Goal: Information Seeking & Learning: Learn about a topic

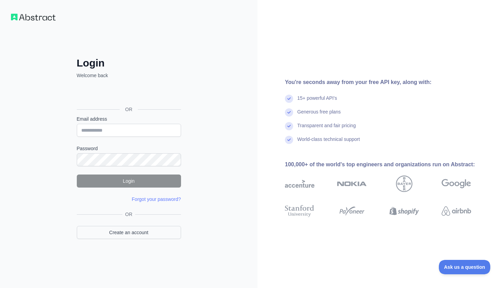
click at [135, 235] on link "Create an account" at bounding box center [129, 232] width 104 height 13
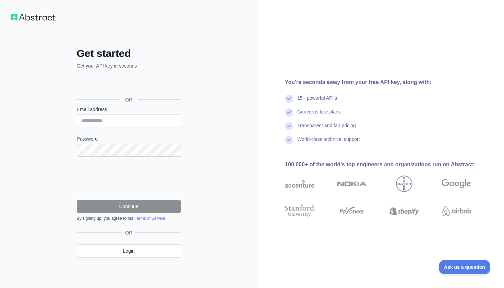
click at [119, 82] on div "Sign in with Google. Opens in new tab" at bounding box center [128, 84] width 103 height 15
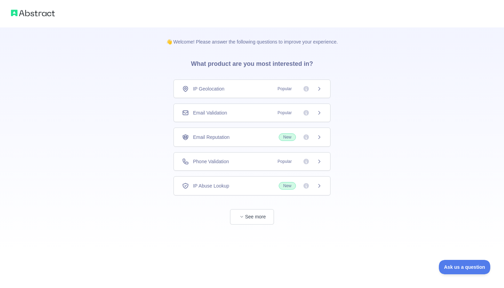
click at [235, 99] on div "IP Geolocation Popular Email Validation Popular Email Reputation New Phone Vali…" at bounding box center [251, 137] width 157 height 116
click at [219, 90] on span "IP Geolocation" at bounding box center [209, 88] width 32 height 7
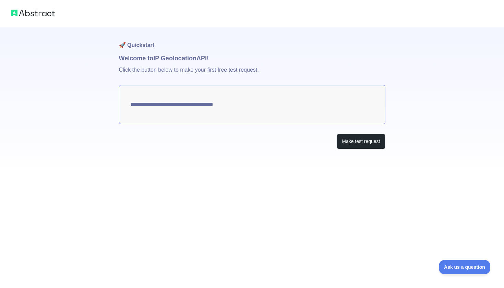
type textarea "**********"
click at [365, 141] on button "Make test request" at bounding box center [361, 141] width 48 height 15
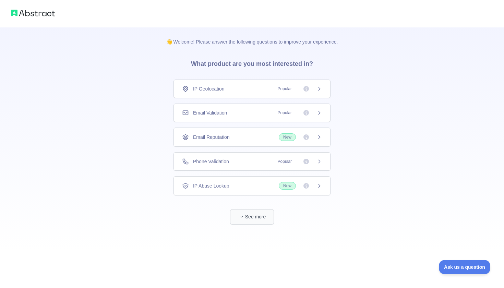
click at [250, 215] on button "See more" at bounding box center [252, 216] width 44 height 15
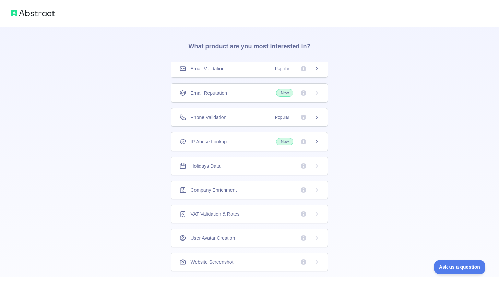
scroll to position [22, 0]
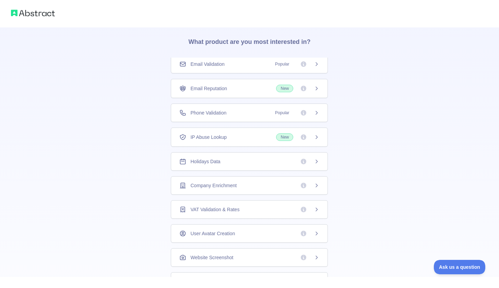
click at [239, 158] on div "Holidays Data" at bounding box center [249, 161] width 140 height 7
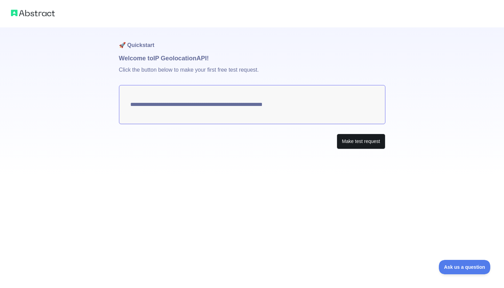
click at [363, 143] on button "Make test request" at bounding box center [361, 141] width 48 height 15
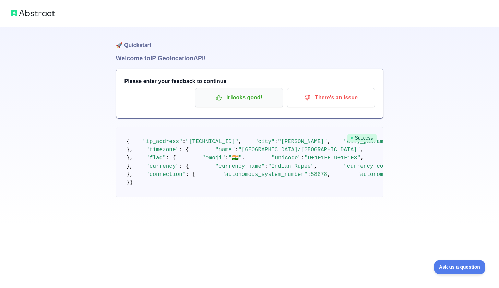
click at [242, 96] on p "It looks good!" at bounding box center [238, 98] width 77 height 12
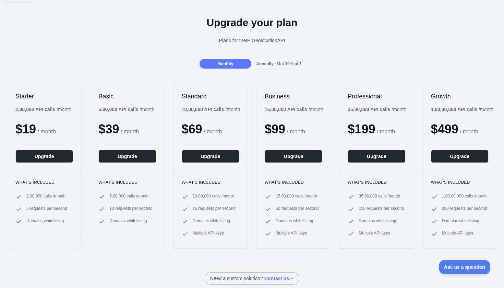
scroll to position [17, 0]
click at [281, 66] on span "Annually - Get 10% off!" at bounding box center [278, 64] width 45 height 5
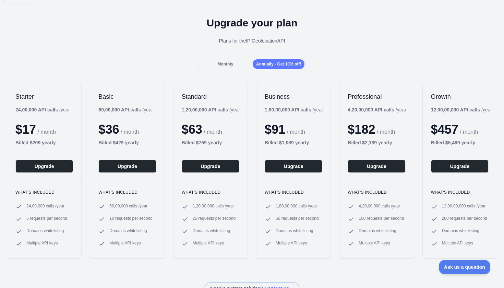
click at [236, 64] on div "Monthly" at bounding box center [225, 64] width 52 height 10
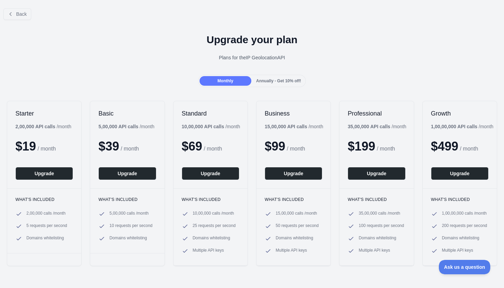
scroll to position [0, 0]
click at [10, 14] on icon at bounding box center [11, 13] width 2 height 3
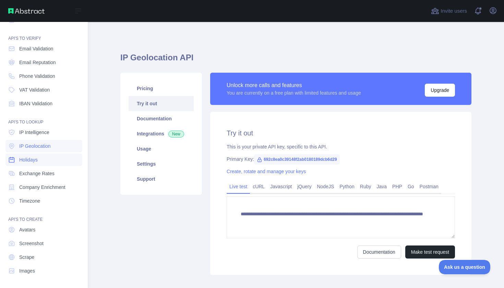
click at [28, 163] on link "Holidays" at bounding box center [43, 160] width 77 height 12
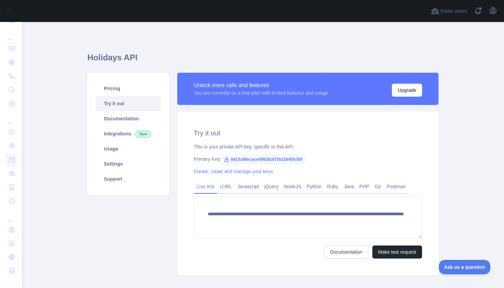
scroll to position [7, 0]
click at [387, 249] on button "Make test request" at bounding box center [397, 251] width 50 height 13
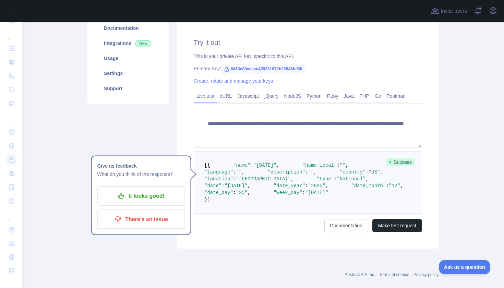
scroll to position [90, 0]
click at [314, 99] on link "Python" at bounding box center [314, 96] width 21 height 11
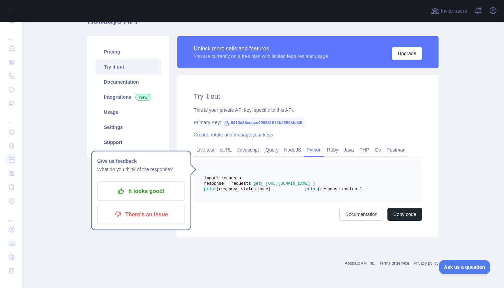
scroll to position [0, 0]
click at [321, 163] on pre "import requests response = requests. get ( "[URL][DOMAIN_NAME]" ) print (respon…" at bounding box center [308, 181] width 228 height 42
click at [410, 208] on button "Copy code" at bounding box center [404, 214] width 35 height 13
